Goal: Task Accomplishment & Management: Manage account settings

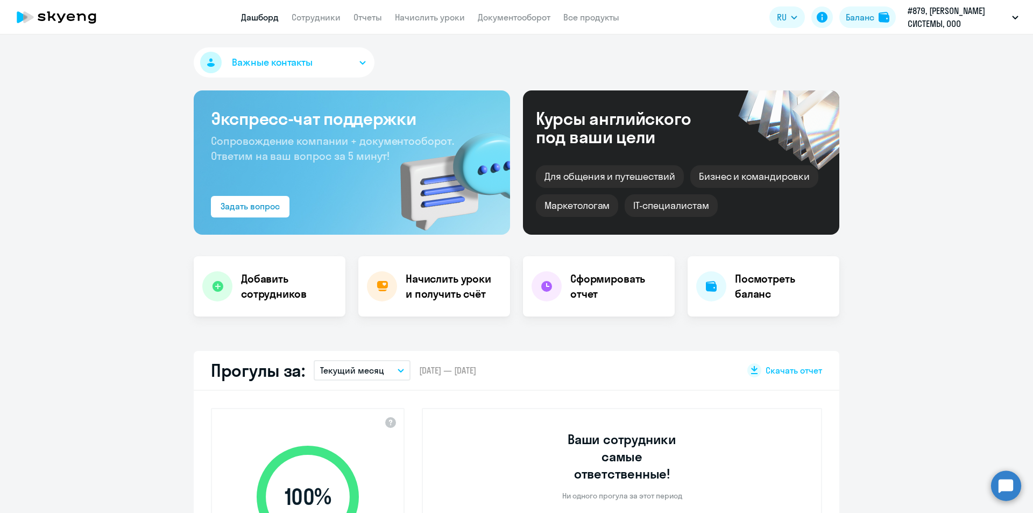
click at [1003, 486] on circle at bounding box center [1006, 485] width 30 height 30
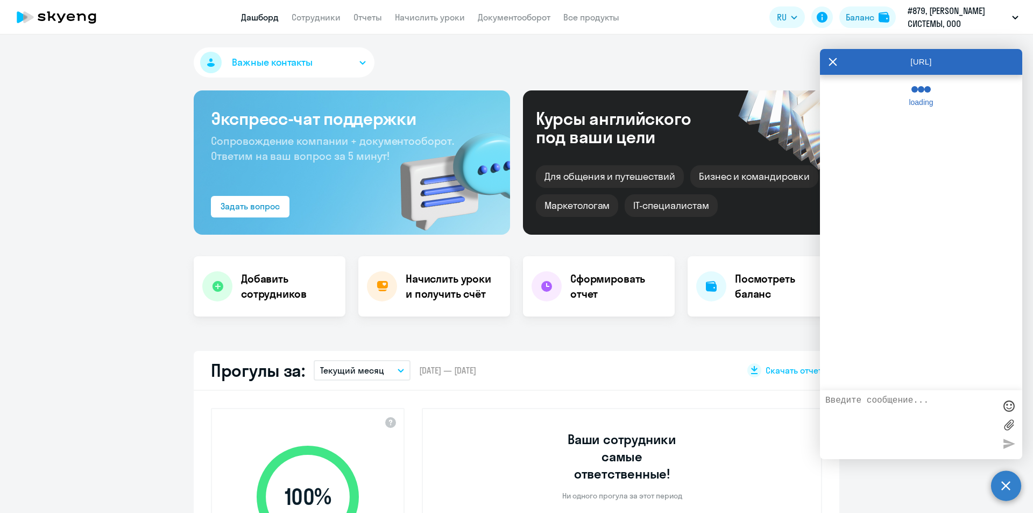
select select "30"
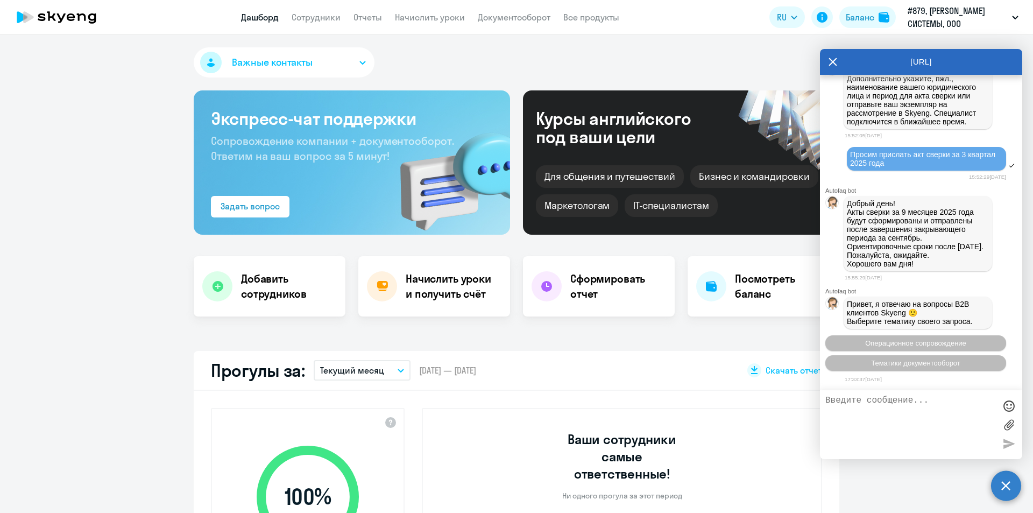
scroll to position [6830, 0]
click at [882, 361] on span "Тематики документооборот" at bounding box center [915, 363] width 89 height 8
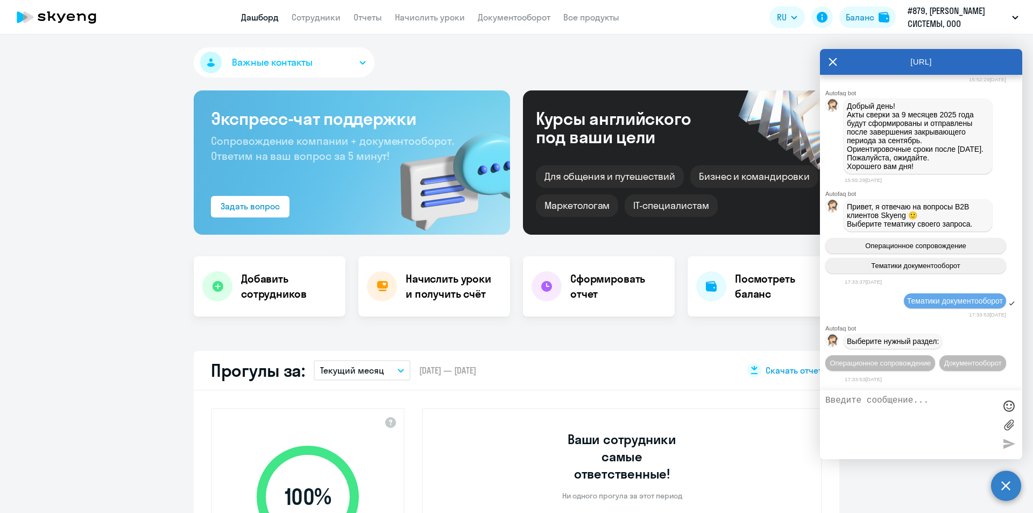
scroll to position [6948, 0]
click at [939, 359] on button "Документооборот" at bounding box center [972, 363] width 67 height 16
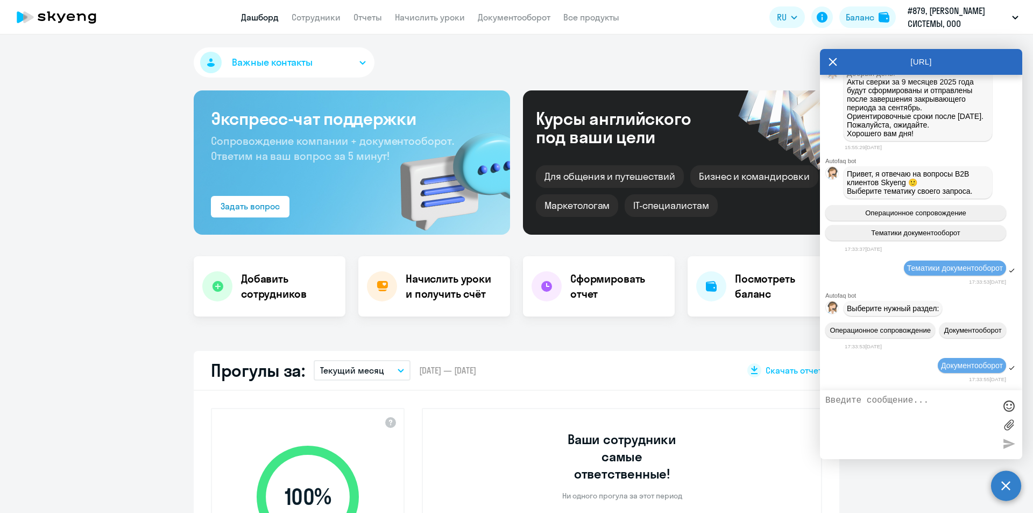
scroll to position [7125, 0]
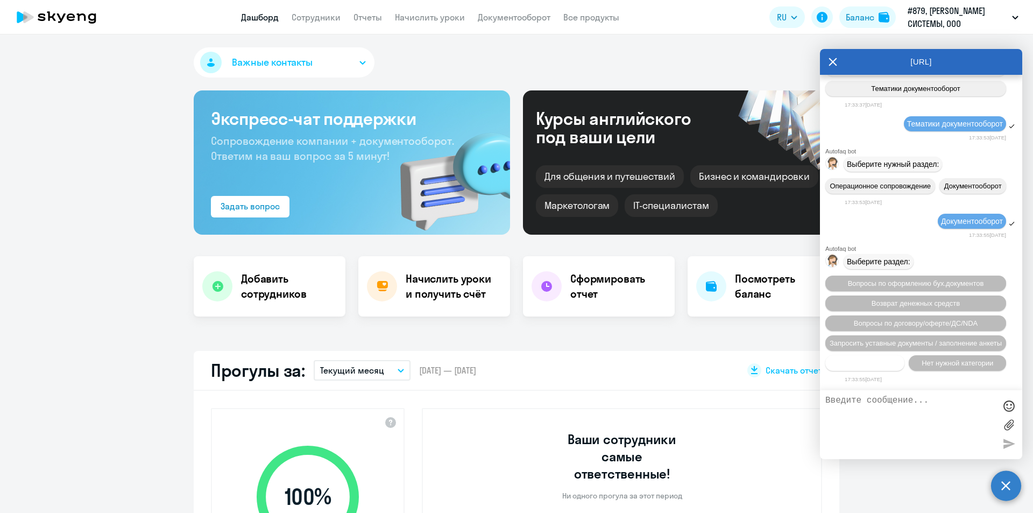
click at [855, 365] on span "Прочие вопросы" at bounding box center [865, 363] width 54 height 8
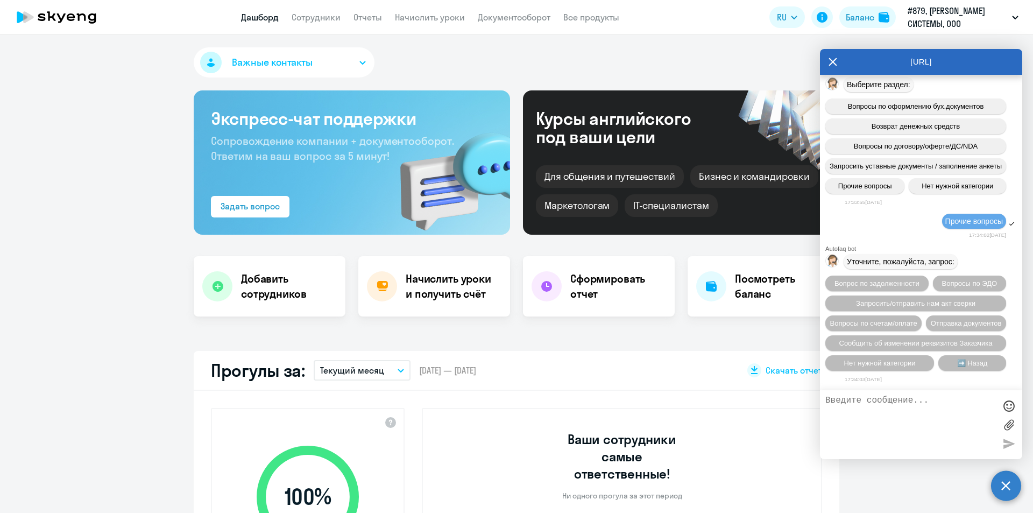
scroll to position [7322, 0]
click at [931, 299] on span "Запросить/отправить нам акт сверки" at bounding box center [915, 303] width 119 height 8
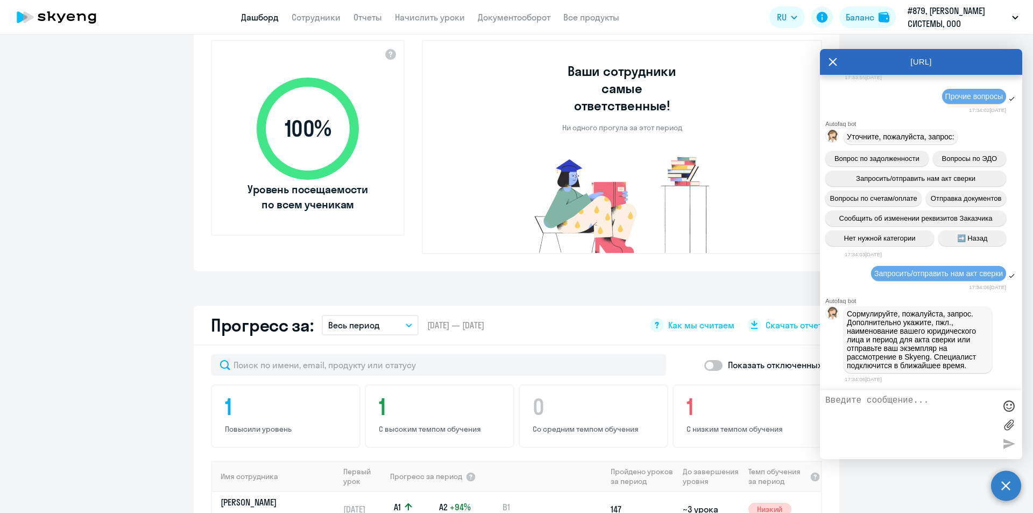
scroll to position [377, 0]
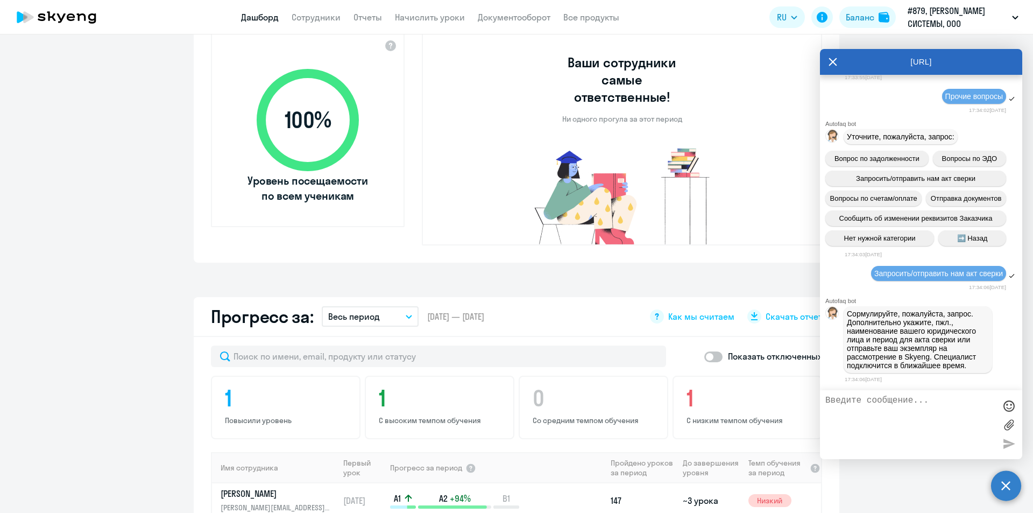
click at [875, 414] on textarea at bounding box center [910, 424] width 170 height 58
type textarea "G"
type textarea "Просим прислать акт сверки за 3 квартал 2025 года ООО "[PERSON_NAME] энергосбер…"
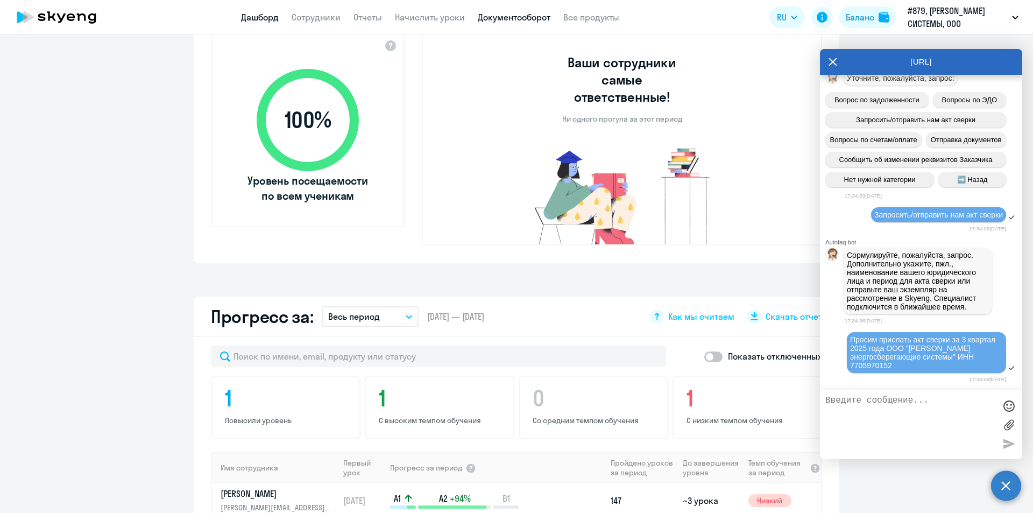
click at [519, 15] on link "Документооборот" at bounding box center [514, 17] width 73 height 11
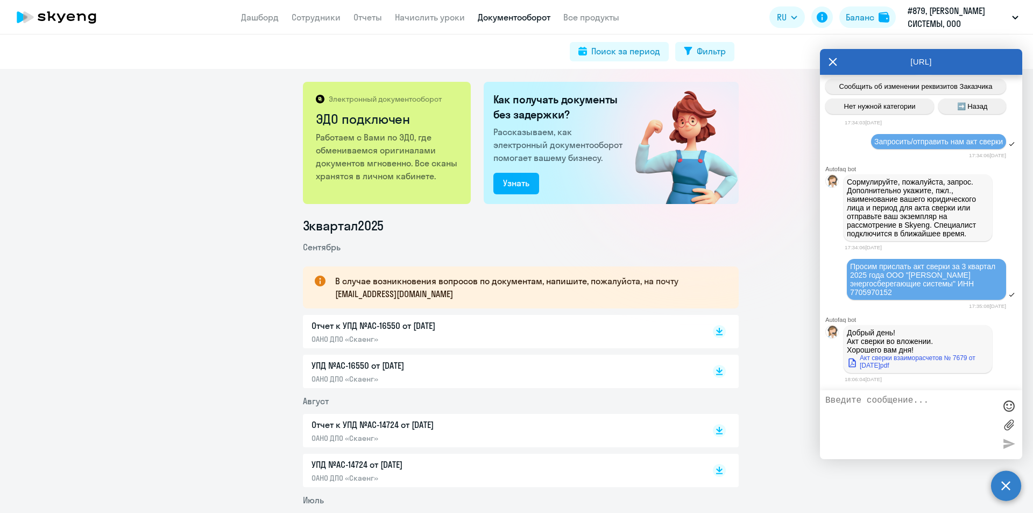
scroll to position [7578, 0]
click at [897, 361] on link "Акт сверки взаиморасчетов № 7679 от [DATE]pdf" at bounding box center [918, 361] width 142 height 15
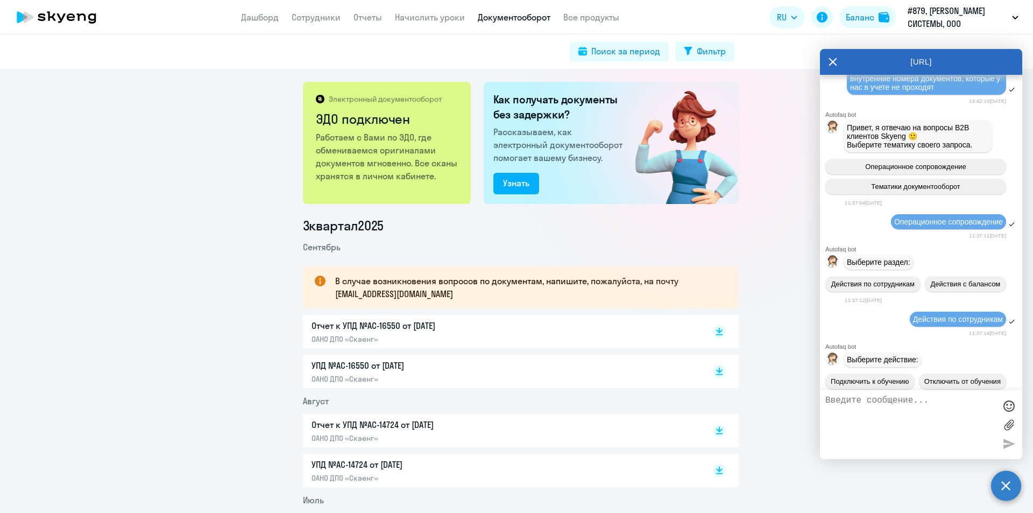
scroll to position [2467, 0]
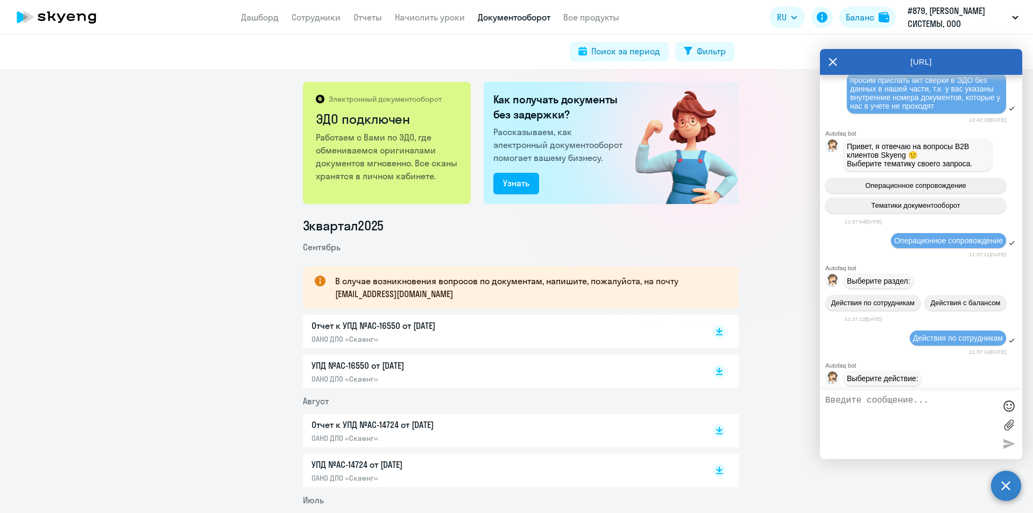
click at [836, 60] on icon at bounding box center [832, 62] width 9 height 26
